Goal: Task Accomplishment & Management: Manage account settings

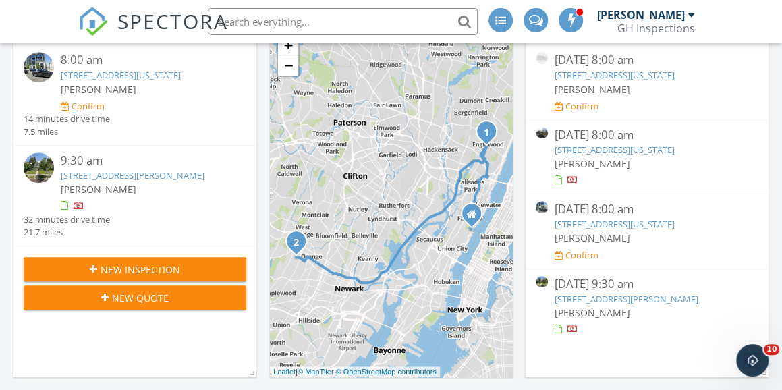
scroll to position [405, 0]
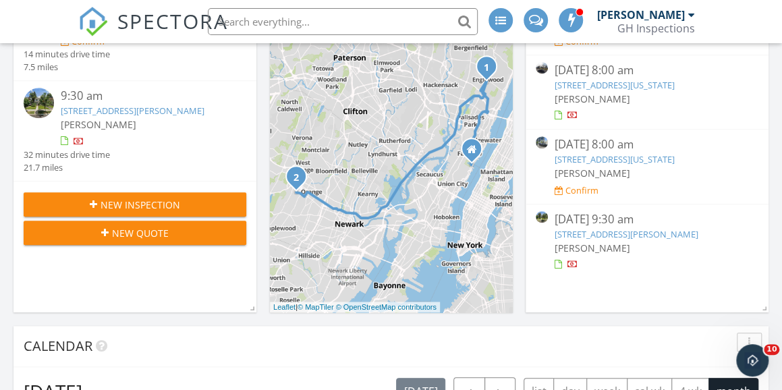
click at [678, 240] on link "[STREET_ADDRESS][PERSON_NAME]" at bounding box center [627, 234] width 144 height 12
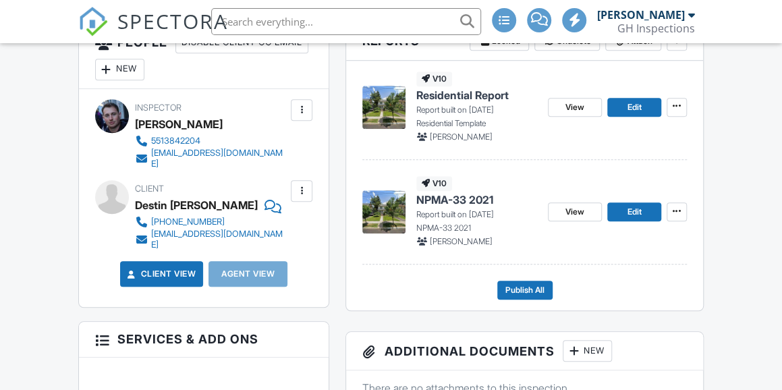
scroll to position [405, 0]
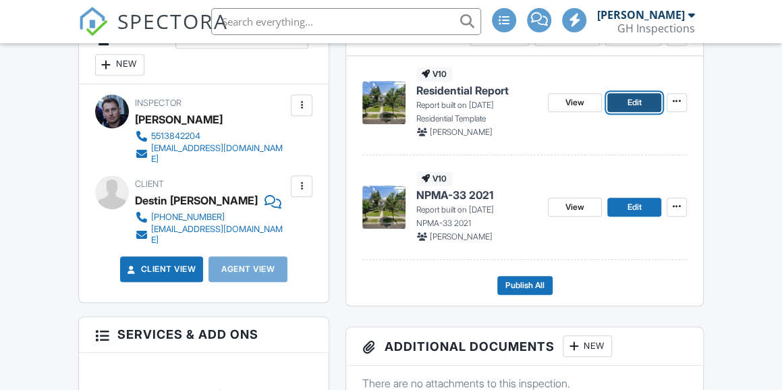
click at [634, 104] on span "Edit" at bounding box center [635, 102] width 14 height 13
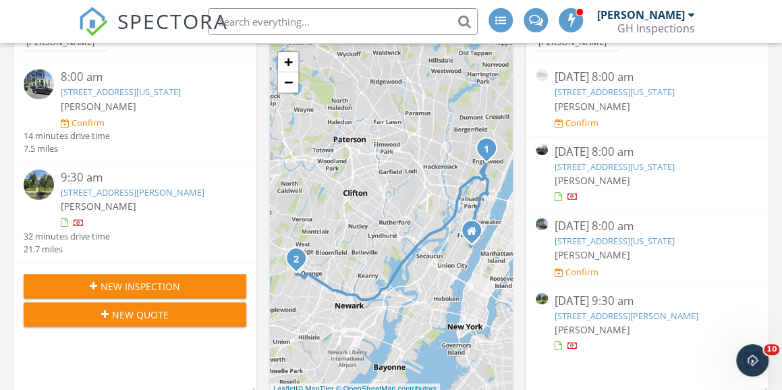
scroll to position [405, 0]
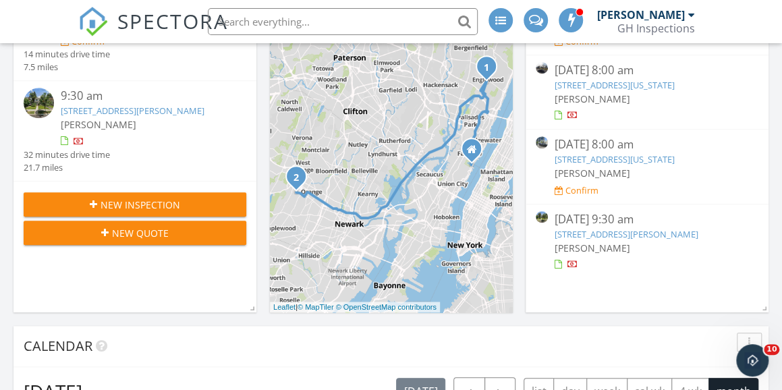
click at [169, 117] on link "76 Rollinson St, West Orange, NJ 07052" at bounding box center [133, 111] width 144 height 12
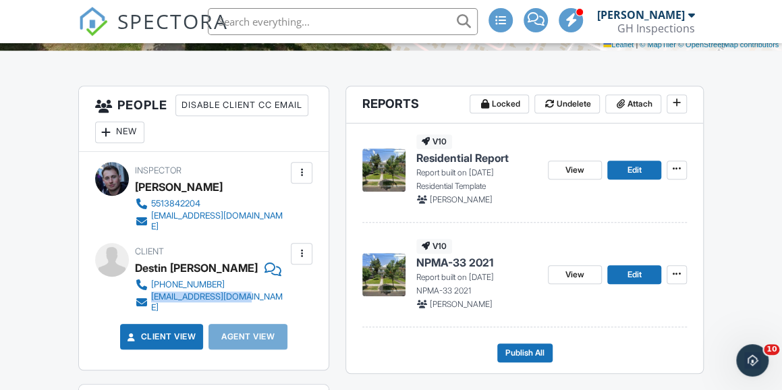
drag, startPoint x: 260, startPoint y: 291, endPoint x: 150, endPoint y: 296, distance: 109.4
click at [150, 296] on div "973-388-5492 live198706@gmail.com" at bounding box center [216, 295] width 163 height 35
copy div "live198706@gmail.com"
copy div "[EMAIL_ADDRESS][DOMAIN_NAME]"
click at [242, 238] on div "Inspector Harrison Foley 5513842204 hfoley@guardianhomeinspection.net Make Invi…" at bounding box center [204, 261] width 250 height 219
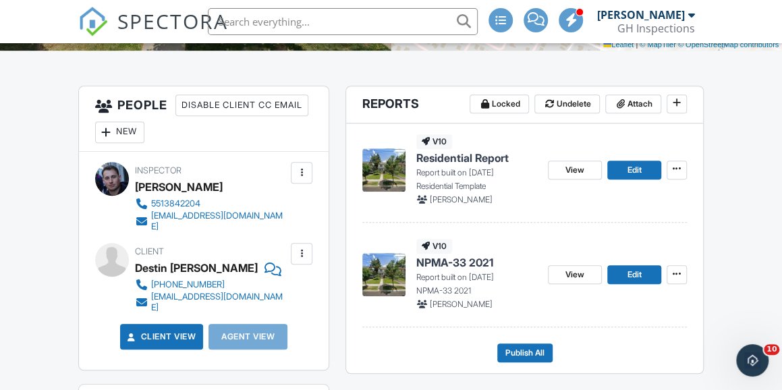
click at [298, 251] on div at bounding box center [301, 253] width 13 height 13
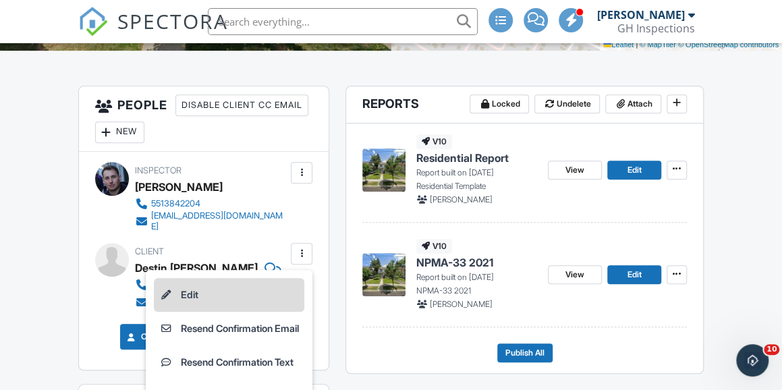
click at [175, 292] on li "Edit" at bounding box center [229, 295] width 150 height 34
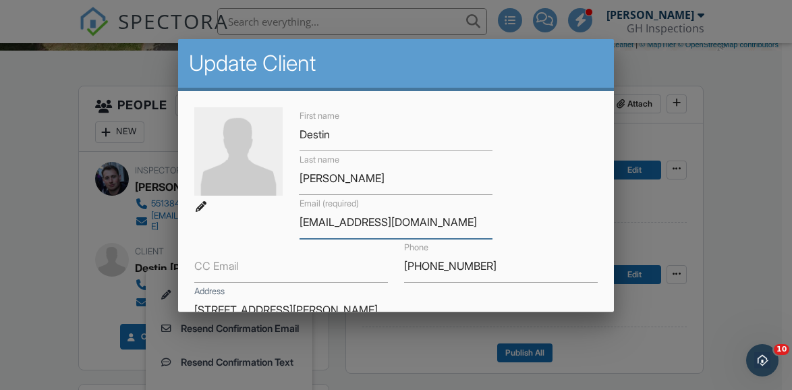
click at [384, 218] on input "[EMAIL_ADDRESS][DOMAIN_NAME]" at bounding box center [397, 222] width 194 height 33
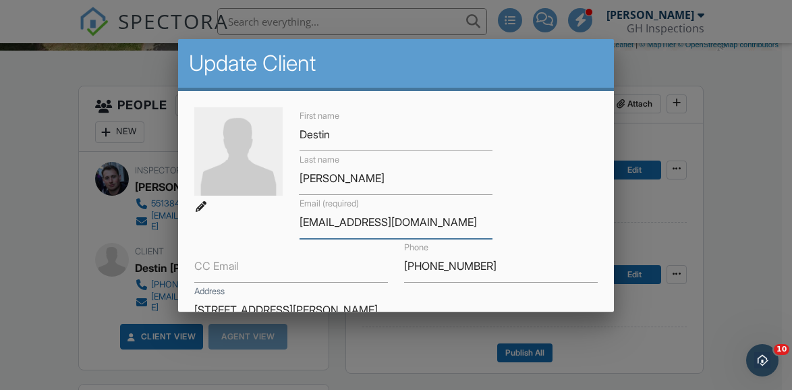
drag, startPoint x: 420, startPoint y: 222, endPoint x: 242, endPoint y: 225, distance: 178.2
click at [242, 225] on div "First name Destin Last name Jeanbaptiste Email (required) live198706@gmail.com …" at bounding box center [396, 266] width 420 height 319
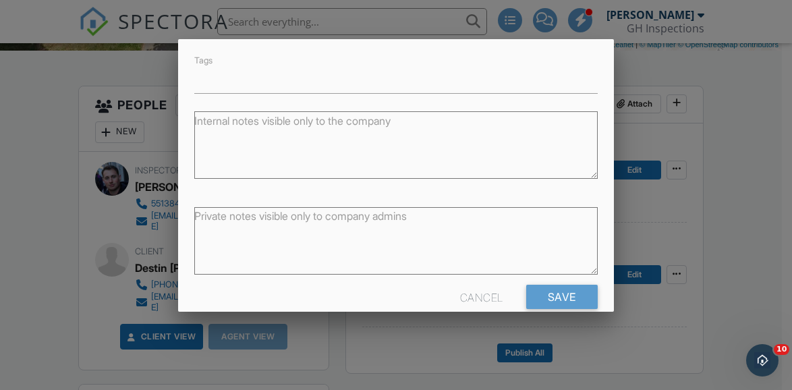
scroll to position [354, 0]
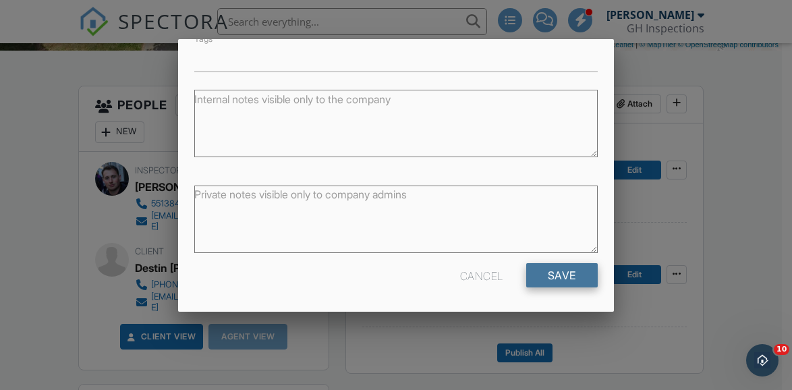
type input "destinjeanbaptiste@yahoo.com"
click at [559, 277] on input "Save" at bounding box center [562, 275] width 72 height 24
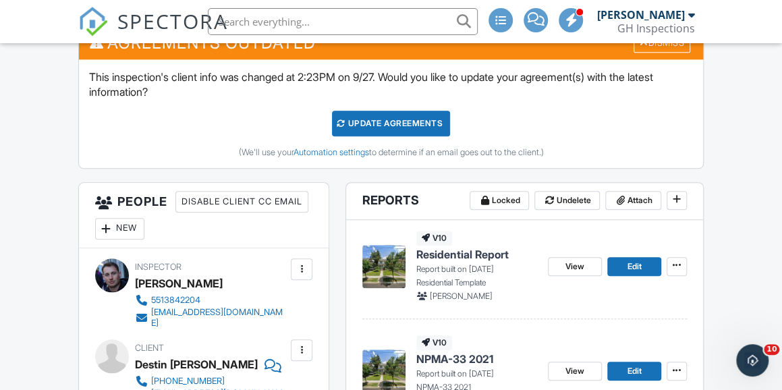
scroll to position [472, 0]
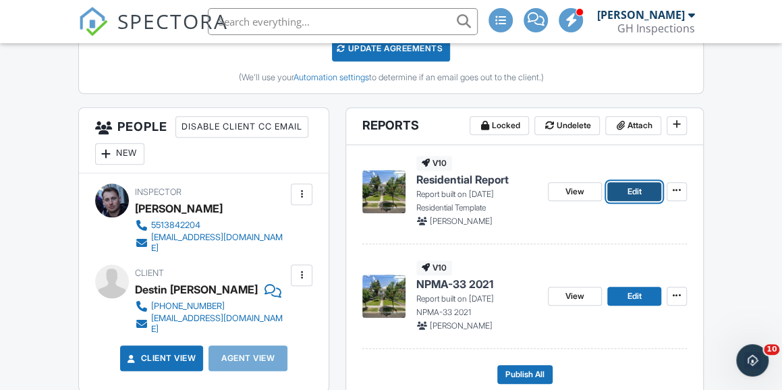
click at [630, 190] on span "Edit" at bounding box center [635, 191] width 14 height 13
